Goal: Task Accomplishment & Management: Use online tool/utility

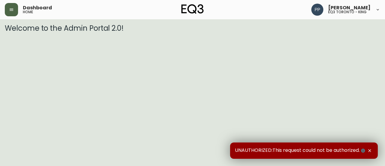
click at [13, 9] on icon "button" at bounding box center [11, 9] width 5 height 5
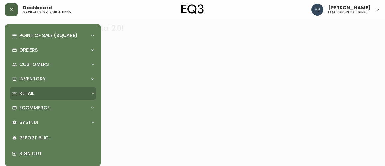
click at [33, 93] on p "Retail" at bounding box center [26, 93] width 15 height 7
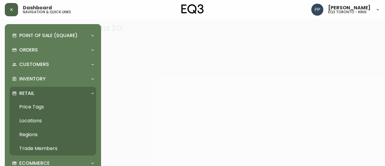
click at [41, 106] on link "Price Tags" at bounding box center [53, 107] width 87 height 14
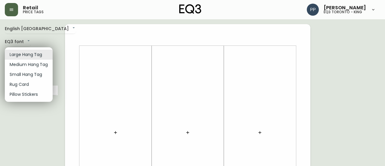
click at [115, 134] on div at bounding box center [192, 83] width 385 height 166
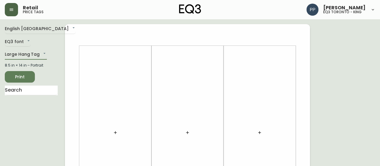
drag, startPoint x: 115, startPoint y: 133, endPoint x: 114, endPoint y: 139, distance: 6.0
click at [114, 139] on div at bounding box center [115, 132] width 65 height 167
click at [114, 135] on button "button" at bounding box center [115, 132] width 12 height 12
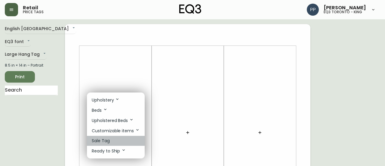
click at [113, 139] on li "Sale Tag" at bounding box center [116, 141] width 58 height 10
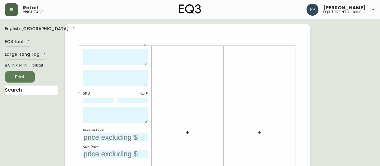
click at [139, 53] on textarea at bounding box center [115, 57] width 65 height 17
type textarea "i"
type textarea "[PERSON_NAME] 8'X10' RUG"
click at [118, 80] on textarea at bounding box center [115, 78] width 65 height 16
type textarea "STEEL"
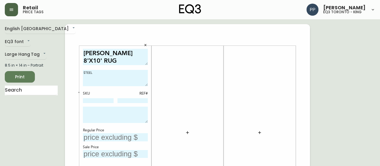
click at [96, 53] on textarea "[PERSON_NAME] 8'X10' RUG" at bounding box center [115, 57] width 65 height 17
type textarea "ISLE 8'X10' RUG"
click at [122, 136] on input "text" at bounding box center [115, 137] width 65 height 8
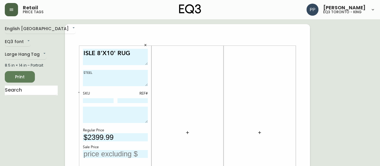
type input "$2399.99"
click at [105, 72] on textarea "STEEL" at bounding box center [115, 78] width 65 height 16
type textarea "STEEL -100% WOOL"
click at [115, 112] on textarea at bounding box center [115, 114] width 65 height 16
type textarea "AS IS -FINAL SALE"
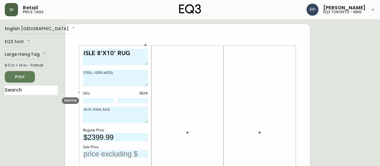
click at [109, 100] on input at bounding box center [98, 100] width 31 height 5
paste input "[PHONE_NUMBER]"
type input "[PHONE_NUMBER]"
drag, startPoint x: 44, startPoint y: 122, endPoint x: 86, endPoint y: 107, distance: 43.9
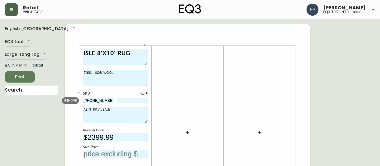
drag, startPoint x: 112, startPoint y: 100, endPoint x: 64, endPoint y: 100, distance: 48.1
click at [127, 98] on input at bounding box center [133, 100] width 31 height 5
type input "3"
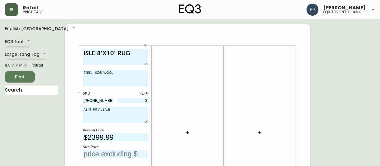
click at [108, 154] on input "text" at bounding box center [115, 154] width 65 height 8
type input "$9"
click at [91, 154] on input "$399" at bounding box center [115, 154] width 65 height 8
type input "$499"
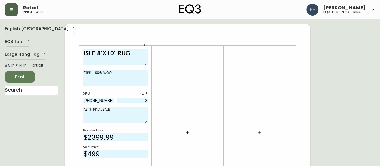
click at [31, 78] on button "Print" at bounding box center [20, 76] width 30 height 11
click at [27, 74] on span "Print" at bounding box center [20, 77] width 20 height 8
click at [145, 45] on icon "button" at bounding box center [146, 45] width 4 height 4
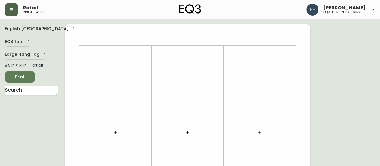
click at [43, 90] on input "text" at bounding box center [31, 90] width 53 height 10
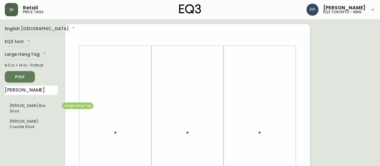
click at [31, 108] on li "[PERSON_NAME] Bar Stool" at bounding box center [31, 108] width 53 height 16
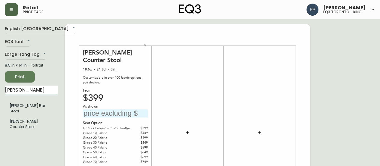
drag, startPoint x: 28, startPoint y: 91, endPoint x: 0, endPoint y: 99, distance: 29.0
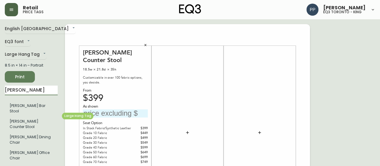
type input "[PERSON_NAME]"
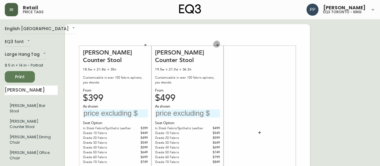
click at [217, 45] on icon "button" at bounding box center [218, 45] width 2 height 2
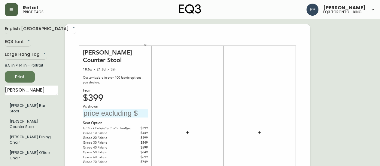
click at [146, 44] on icon "button" at bounding box center [146, 45] width 2 height 2
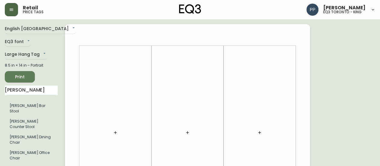
click at [14, 11] on button "button" at bounding box center [11, 9] width 13 height 13
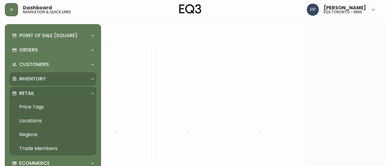
click at [38, 73] on div "Inventory" at bounding box center [53, 78] width 87 height 13
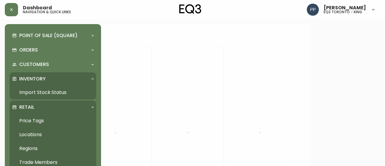
click at [46, 92] on link "Import Stock Status" at bounding box center [53, 92] width 87 height 14
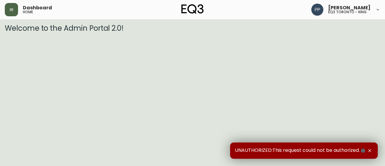
click at [12, 11] on icon "button" at bounding box center [12, 9] width 4 height 2
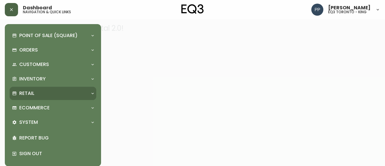
click at [31, 93] on p "Retail" at bounding box center [26, 93] width 15 height 7
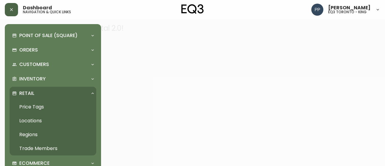
click at [38, 106] on link "Price Tags" at bounding box center [53, 107] width 87 height 14
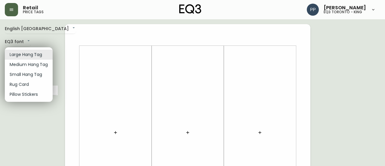
click at [43, 75] on li "Small Hang Tag" at bounding box center [29, 74] width 48 height 10
type input "small"
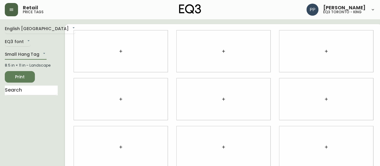
click at [118, 50] on icon "button" at bounding box center [120, 51] width 5 height 5
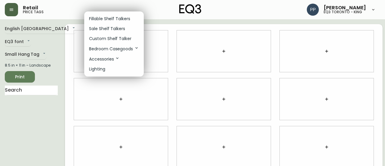
click at [115, 30] on p "Sale Shelf Talkers" at bounding box center [107, 29] width 36 height 6
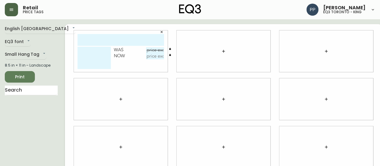
click at [116, 39] on input "text" at bounding box center [121, 40] width 87 height 12
type input "ALFI COFFEE TBLE"
click at [146, 49] on input "text" at bounding box center [155, 50] width 18 height 6
type input "$1499"
click at [84, 51] on textarea at bounding box center [94, 58] width 33 height 22
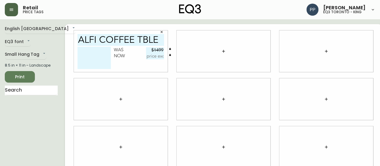
paste textarea "3020-846-15-A"
paste textarea "3020-846-15-B"
type textarea "3020-846-15-A REF# 3020-846-15-B REF#"
click at [154, 58] on input "text" at bounding box center [155, 56] width 18 height 6
click at [152, 57] on input "$499" at bounding box center [155, 56] width 18 height 6
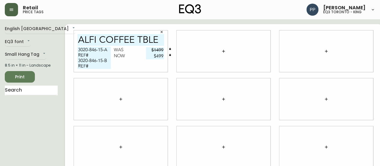
click at [152, 63] on div "3020-846-15-A REF# 3020-846-15-B REF# Was $1499 Now $499" at bounding box center [121, 59] width 87 height 25
click at [156, 58] on input "$499" at bounding box center [155, 56] width 18 height 6
type input "$4"
type input "$7"
type input "$599"
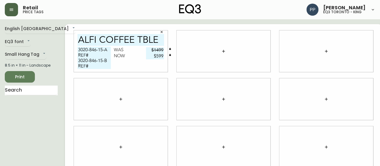
drag, startPoint x: 103, startPoint y: 48, endPoint x: 72, endPoint y: 50, distance: 31.6
click at [78, 50] on textarea "3020-846-15-A REF# 3020-846-15-B REF#" at bounding box center [94, 58] width 33 height 22
click at [101, 82] on div at bounding box center [121, 98] width 94 height 41
click at [96, 54] on textarea "3020-846-15-A REF# 3020-846-15-B REF#" at bounding box center [94, 58] width 33 height 22
click at [86, 116] on div at bounding box center [121, 98] width 94 height 41
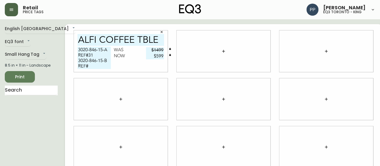
drag, startPoint x: 103, startPoint y: 62, endPoint x: 72, endPoint y: 62, distance: 31.0
click at [78, 62] on textarea "3020-846-15-A REF#31 3020-846-15-B REF#" at bounding box center [94, 58] width 33 height 22
drag, startPoint x: 104, startPoint y: 100, endPoint x: 105, endPoint y: 97, distance: 3.4
click at [104, 100] on div at bounding box center [121, 98] width 94 height 41
click at [95, 66] on textarea "3020-846-15-A REF#31 3020-846-15-B REF#" at bounding box center [94, 58] width 33 height 22
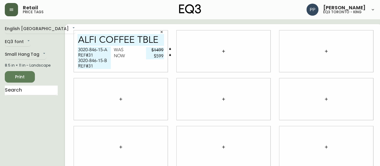
type textarea "3020-846-15-A REF#31 3020-846-15-B REF#31"
click at [96, 94] on div at bounding box center [121, 98] width 94 height 41
click at [27, 76] on span "Print" at bounding box center [20, 77] width 20 height 8
